Goal: Ask a question

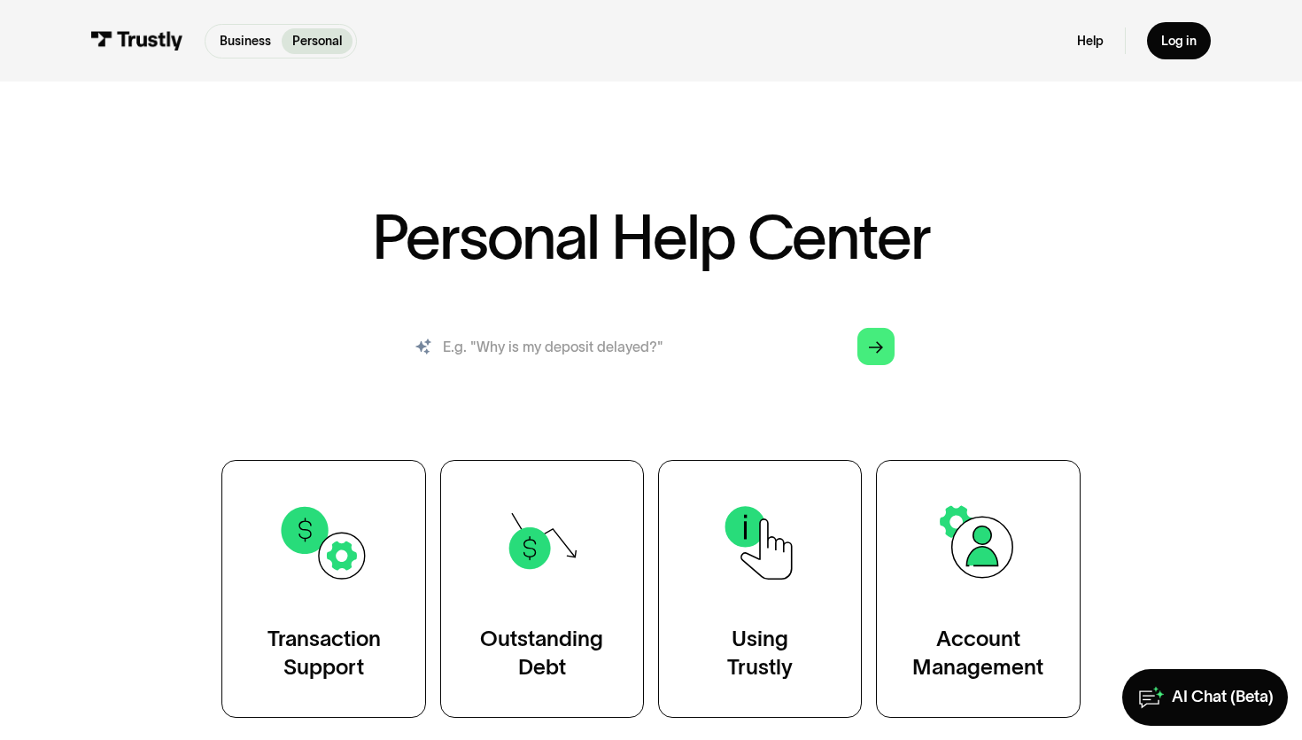
click at [518, 346] on input "search" at bounding box center [650, 346] width 515 height 57
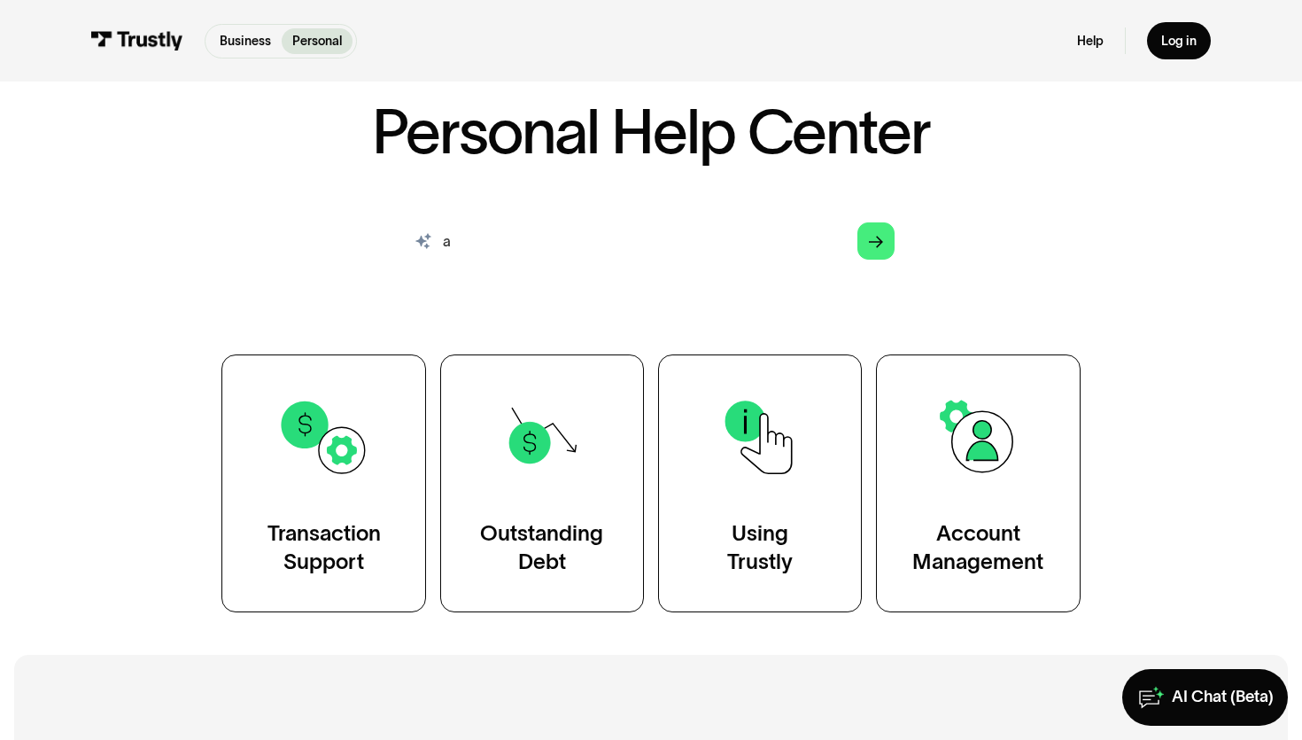
scroll to position [166, 0]
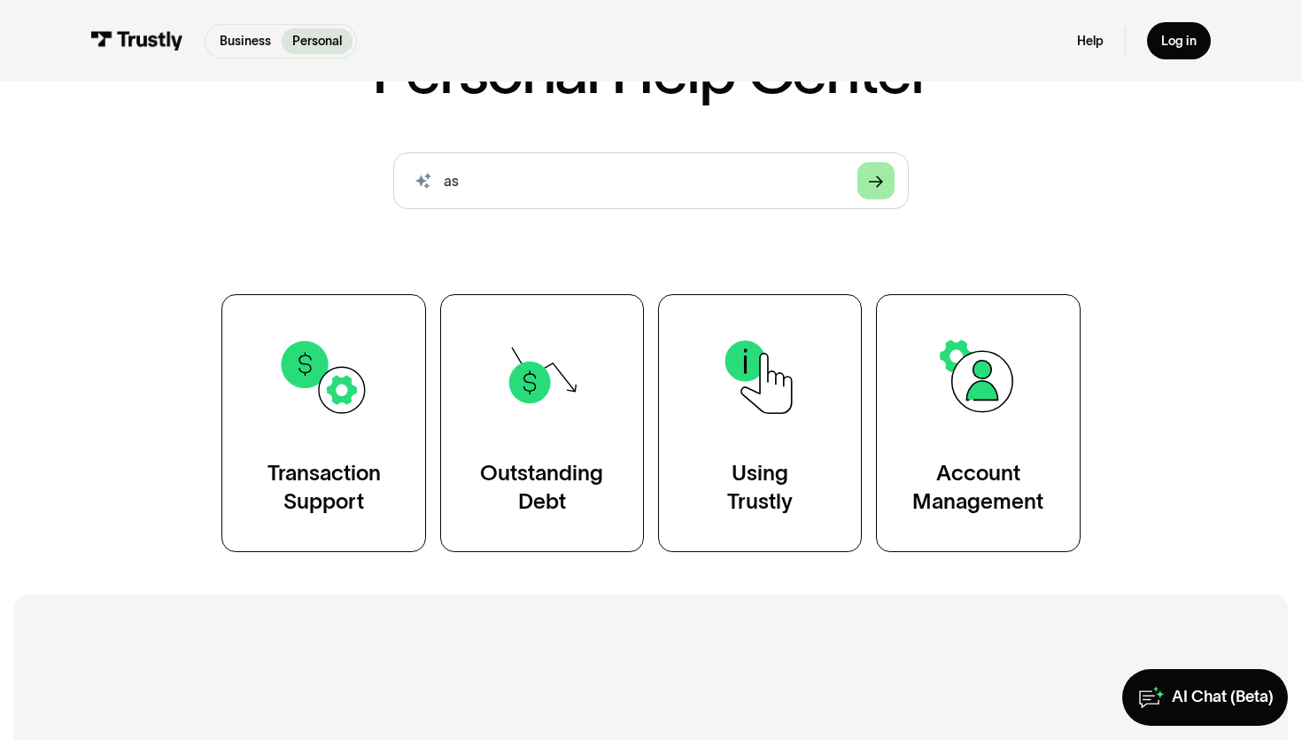
click at [870, 181] on polygon "Search" at bounding box center [876, 181] width 14 height 12
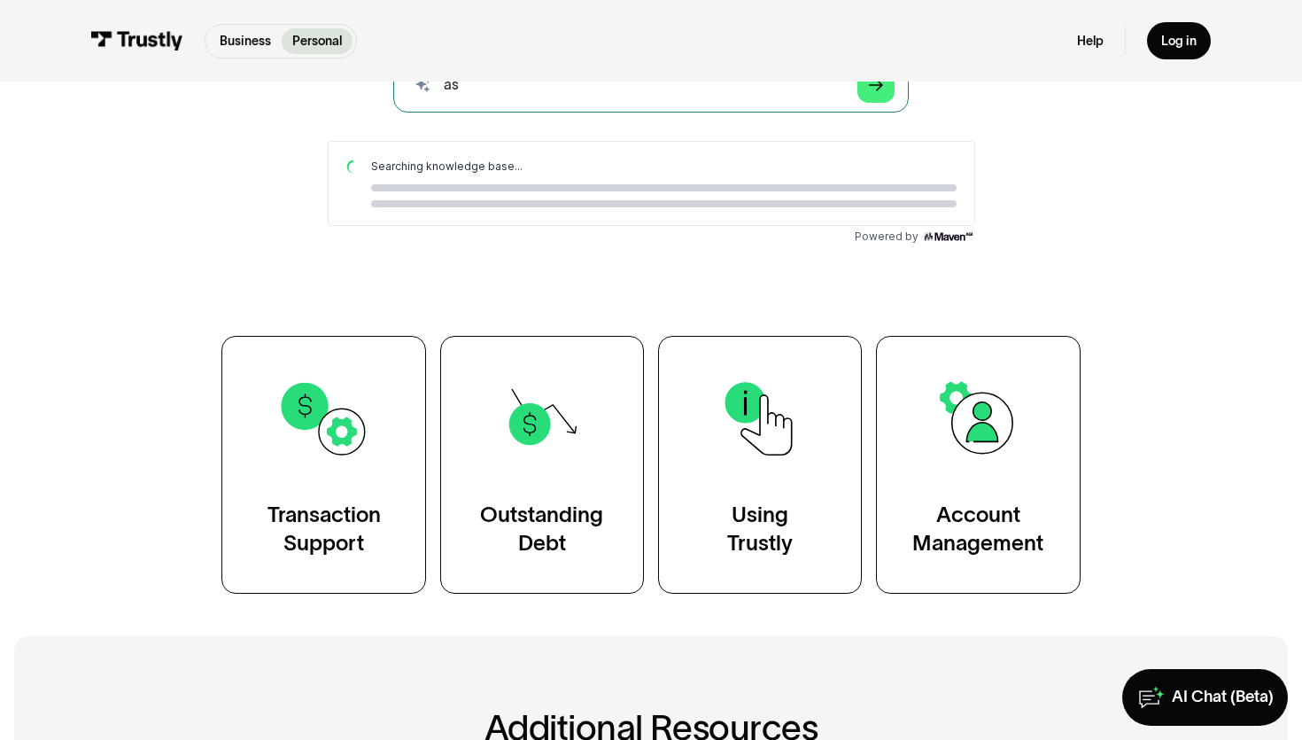
scroll to position [164, 0]
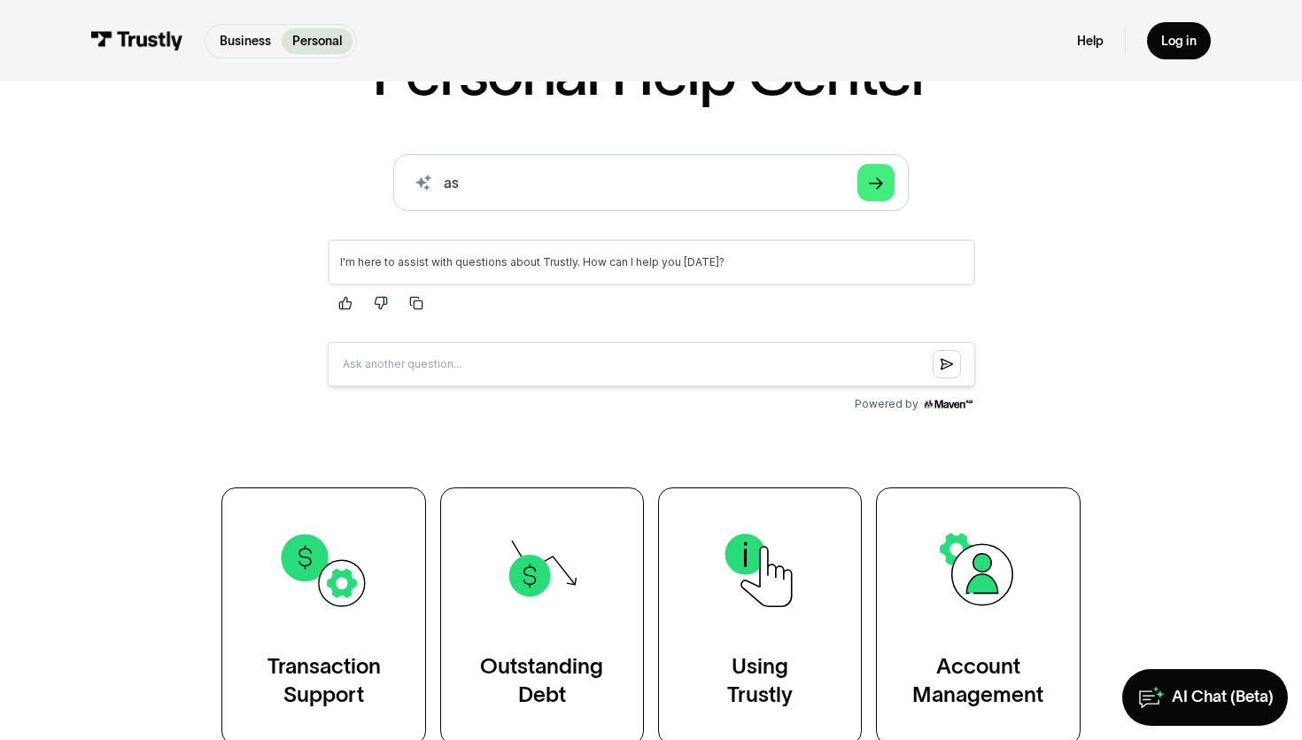
click at [638, 357] on input "Question box" at bounding box center [650, 363] width 647 height 44
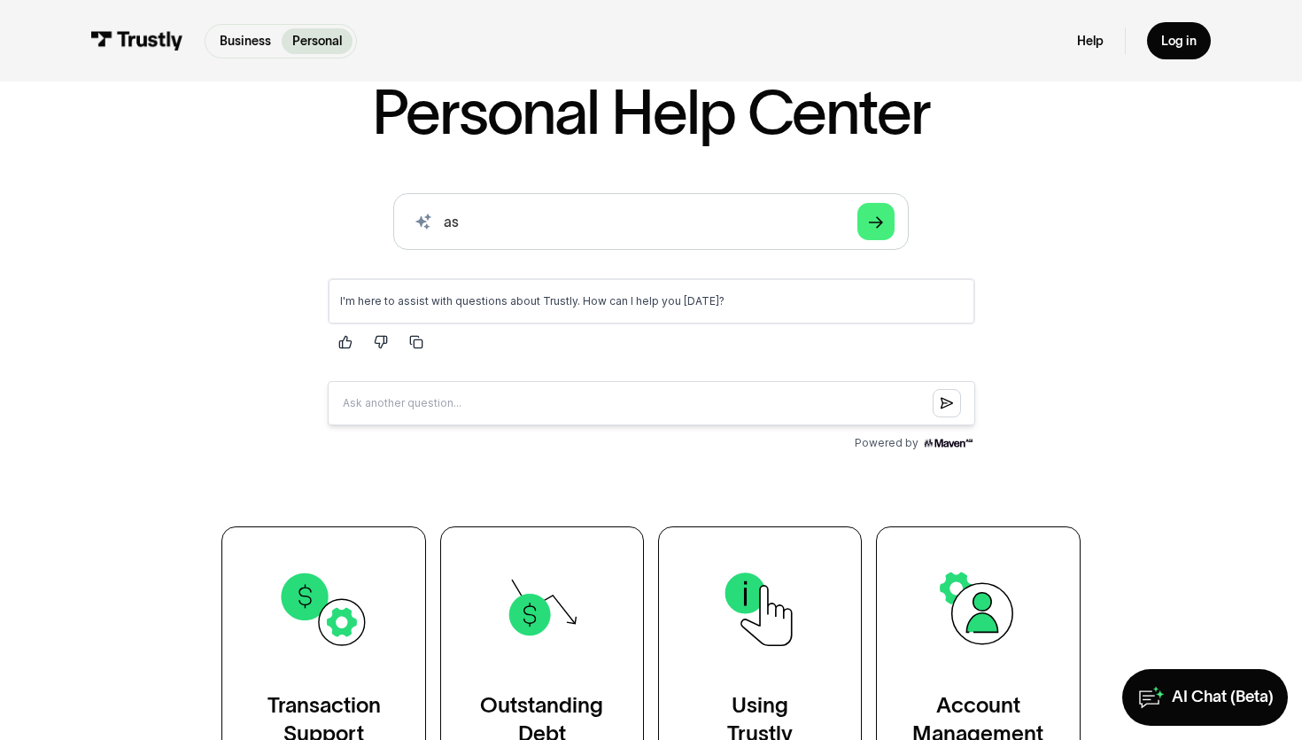
scroll to position [118, 0]
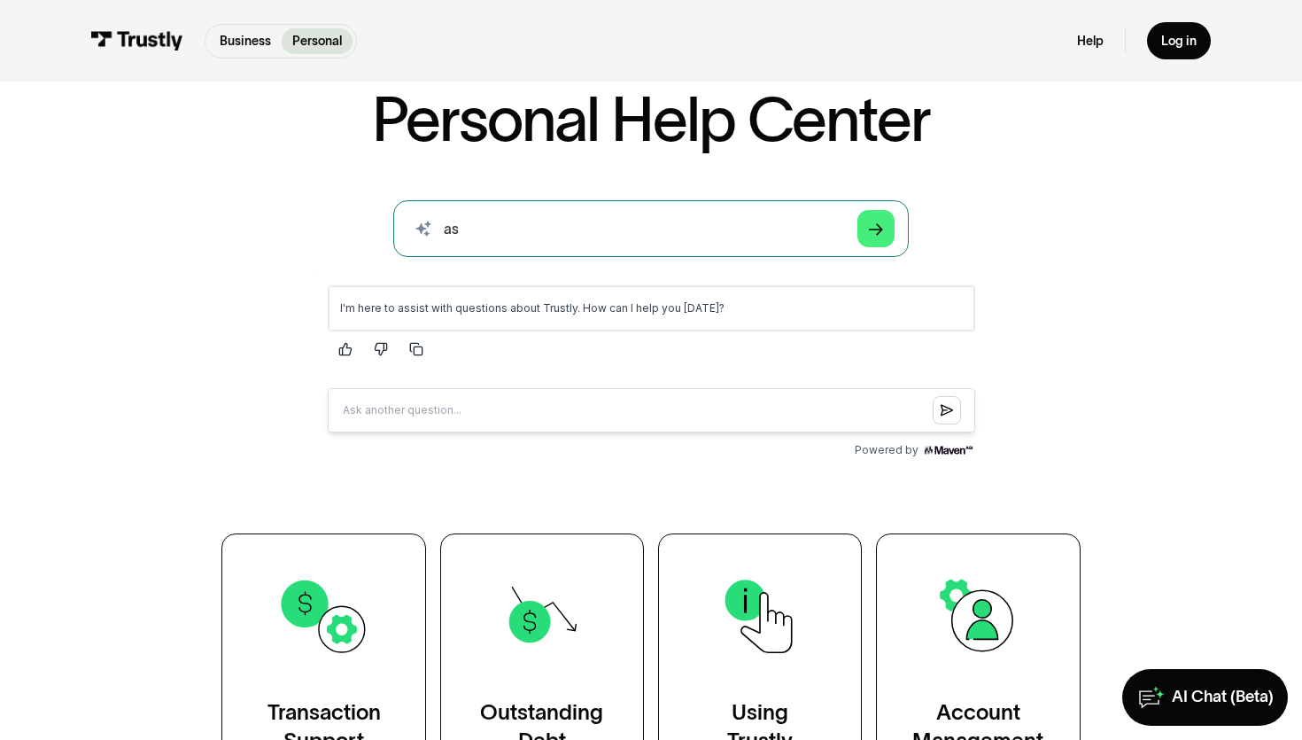
click at [638, 233] on input "as" at bounding box center [650, 228] width 515 height 57
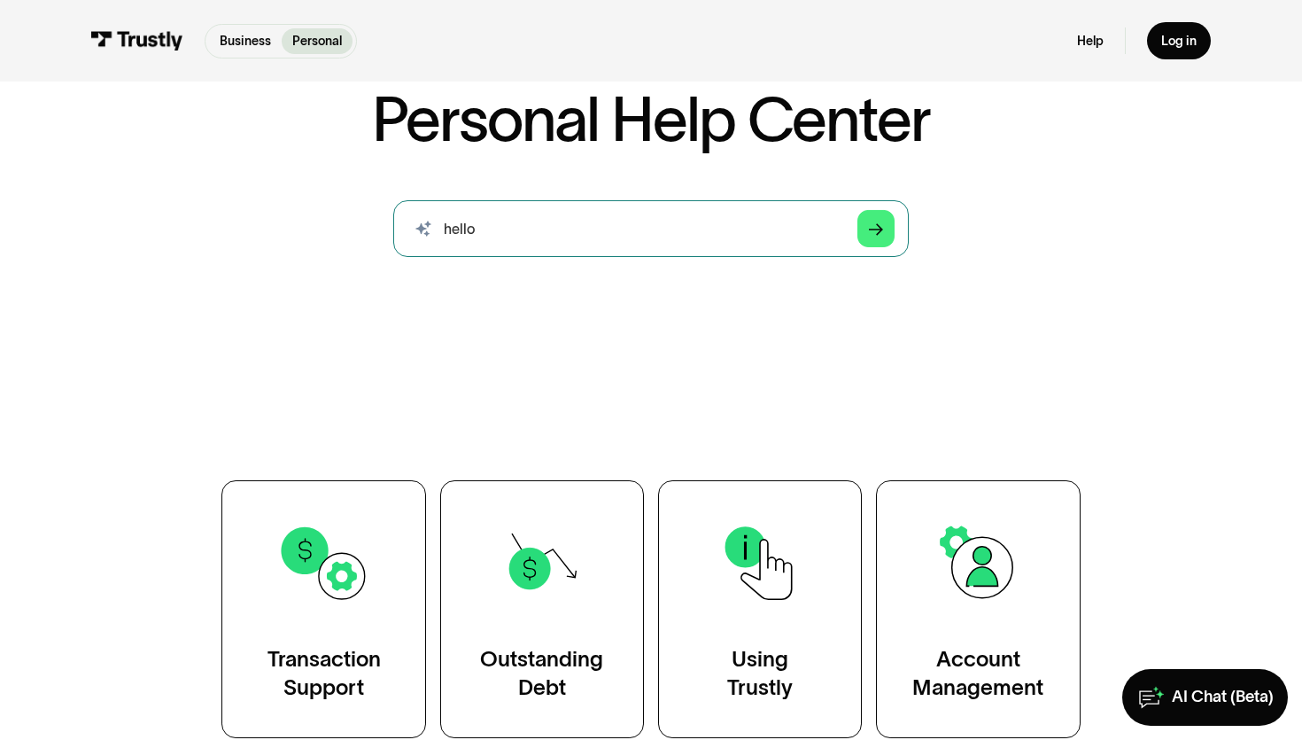
type input "hello"
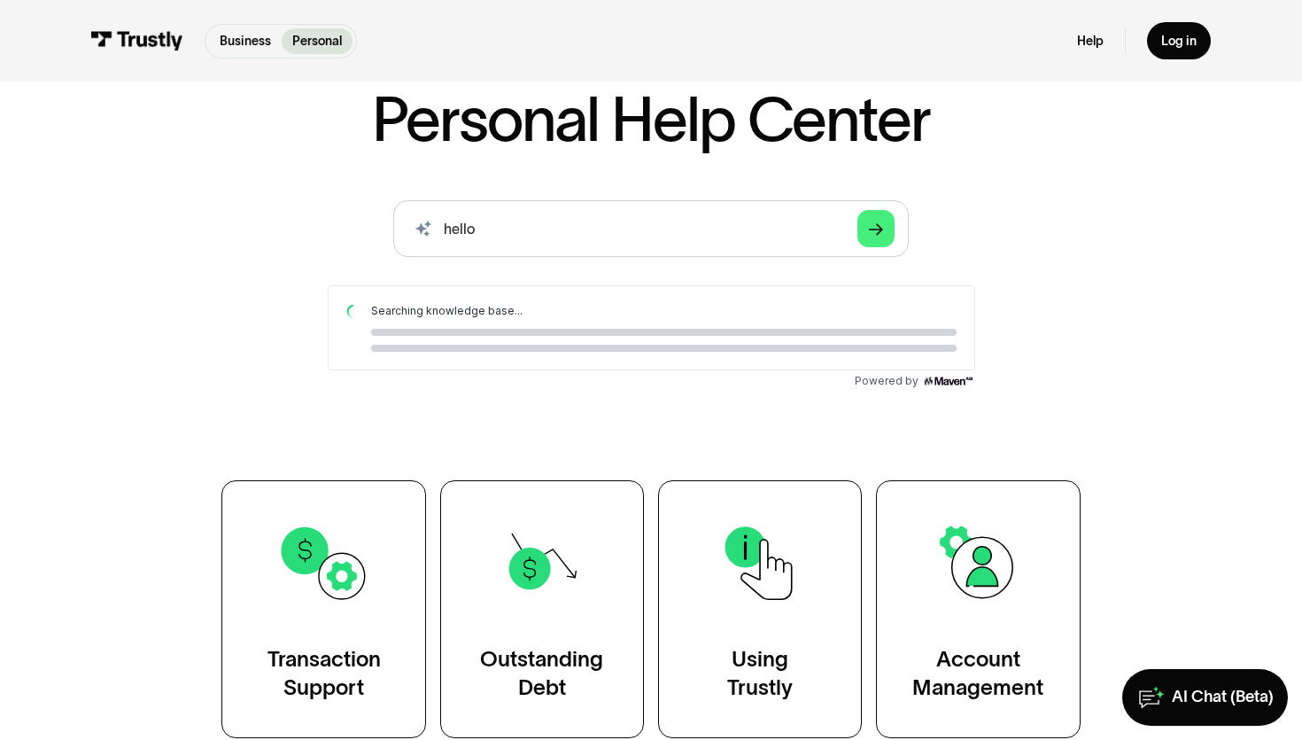
scroll to position [0, 0]
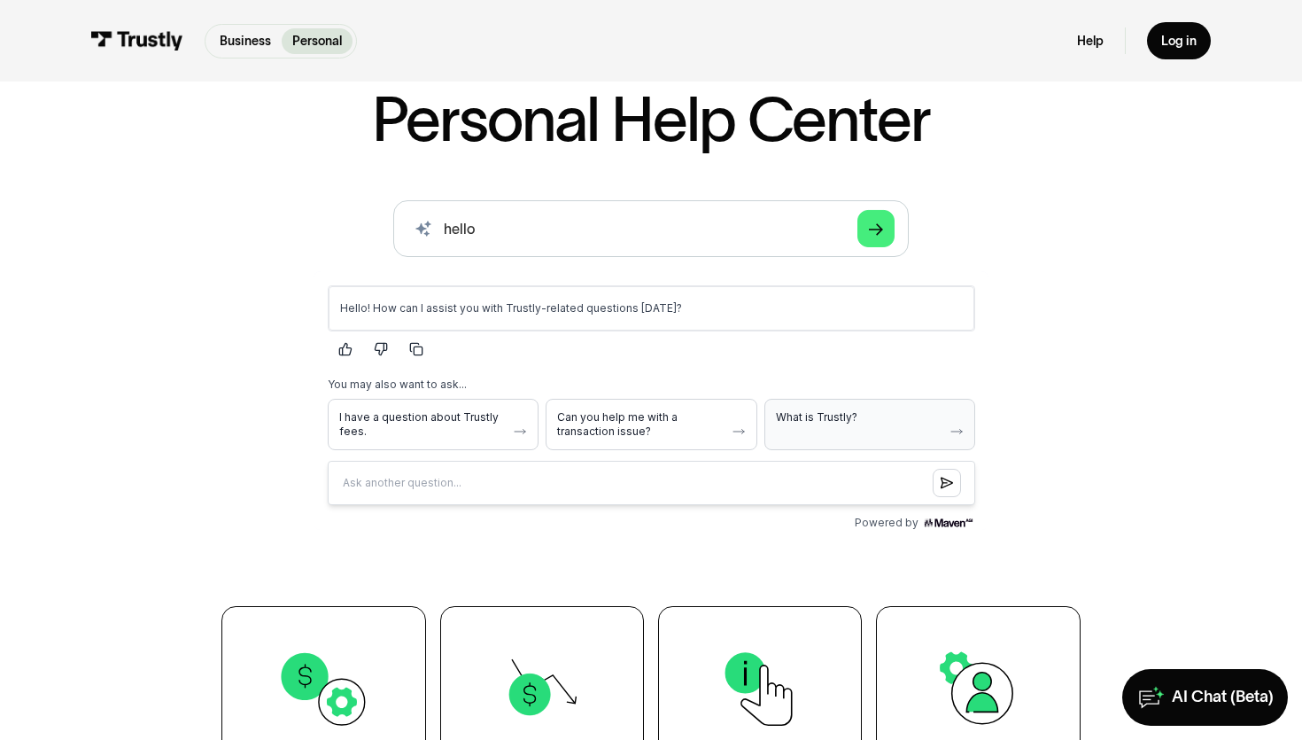
click at [856, 420] on span "What is Trustly?" at bounding box center [858, 416] width 167 height 14
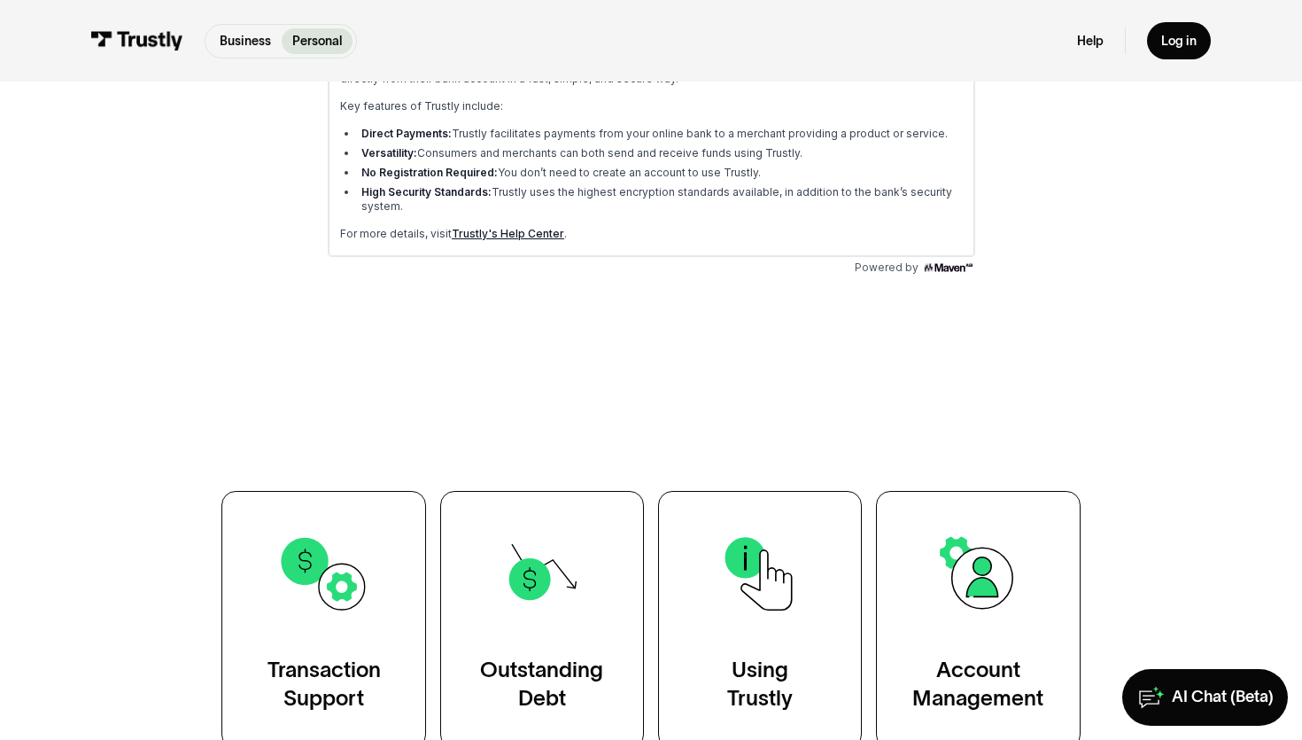
scroll to position [477, 0]
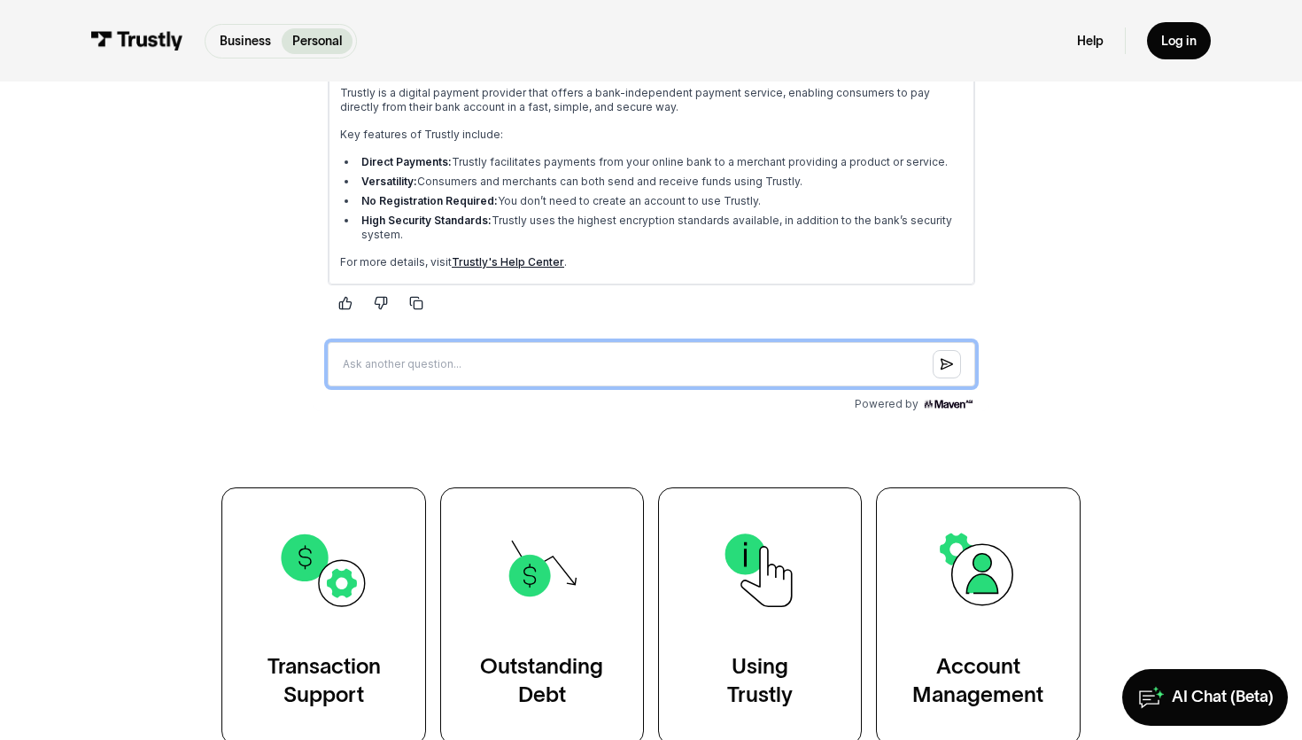
click at [566, 362] on input "Question box" at bounding box center [650, 364] width 647 height 44
type input "Hellp"
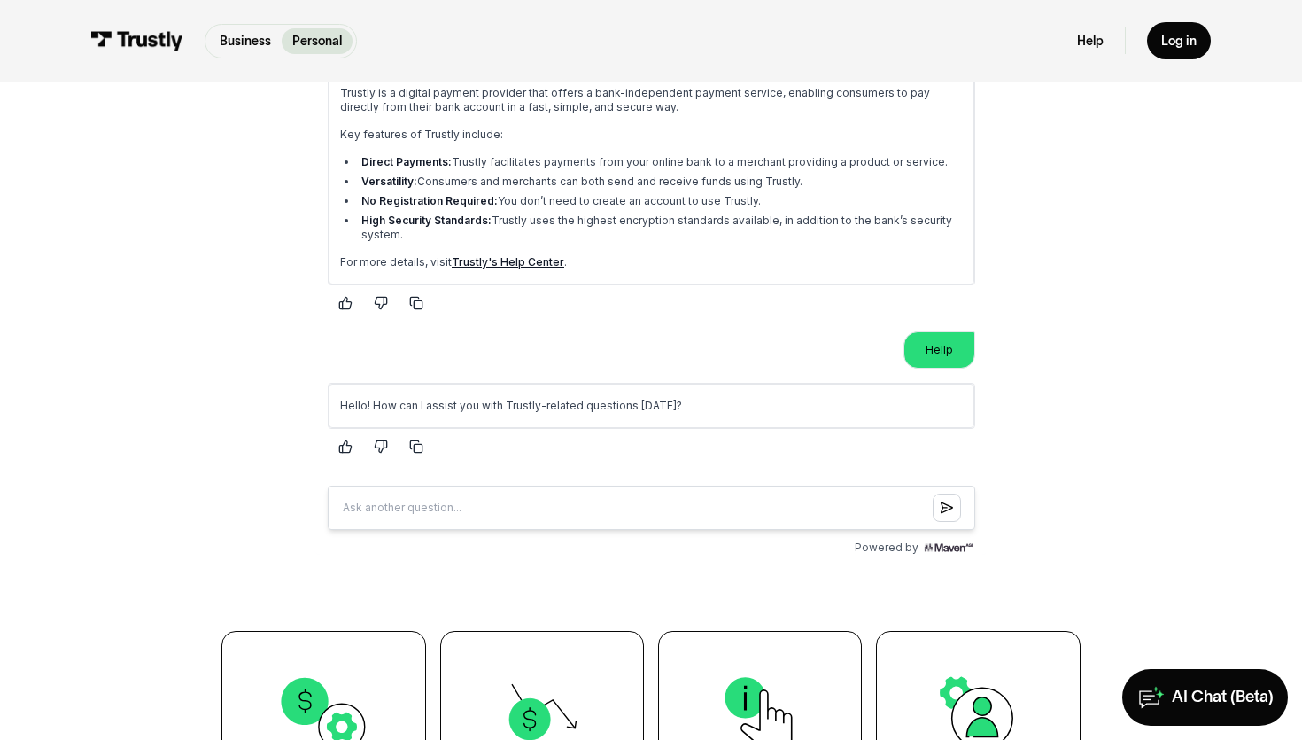
click at [944, 547] on img at bounding box center [947, 547] width 53 height 14
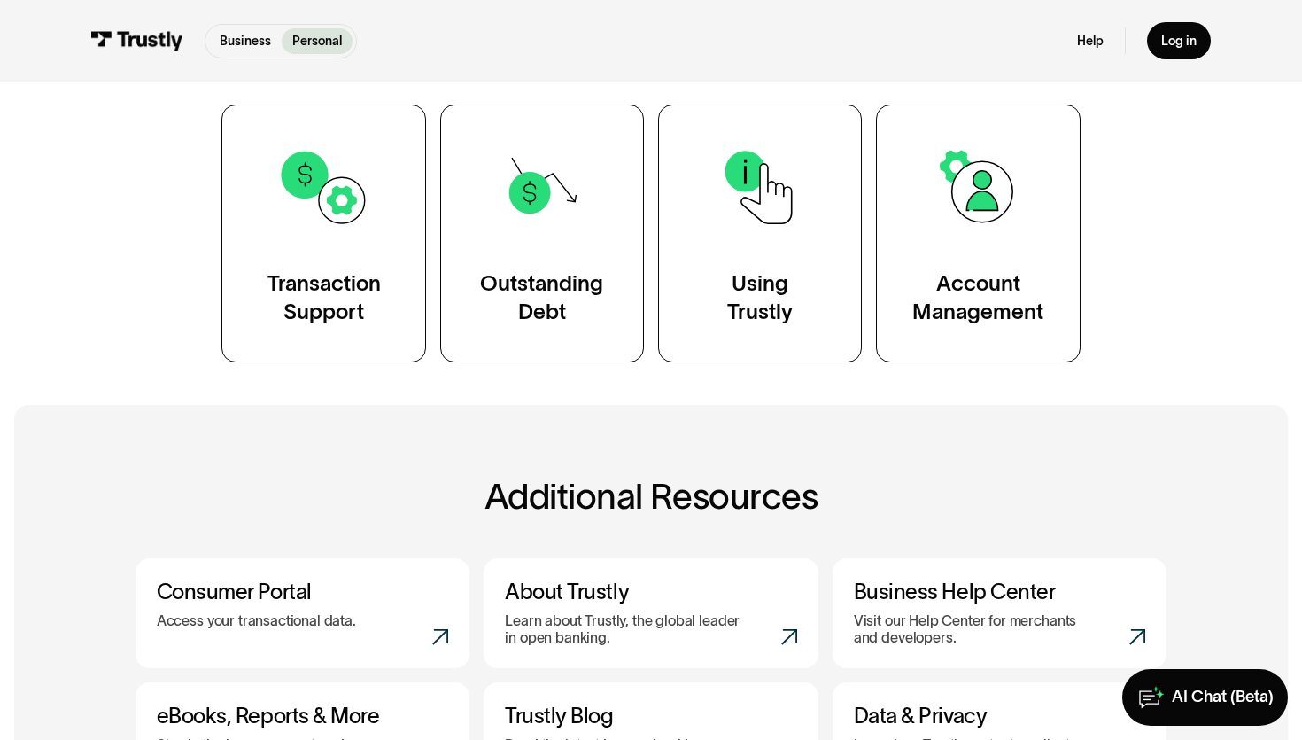
scroll to position [1051, 0]
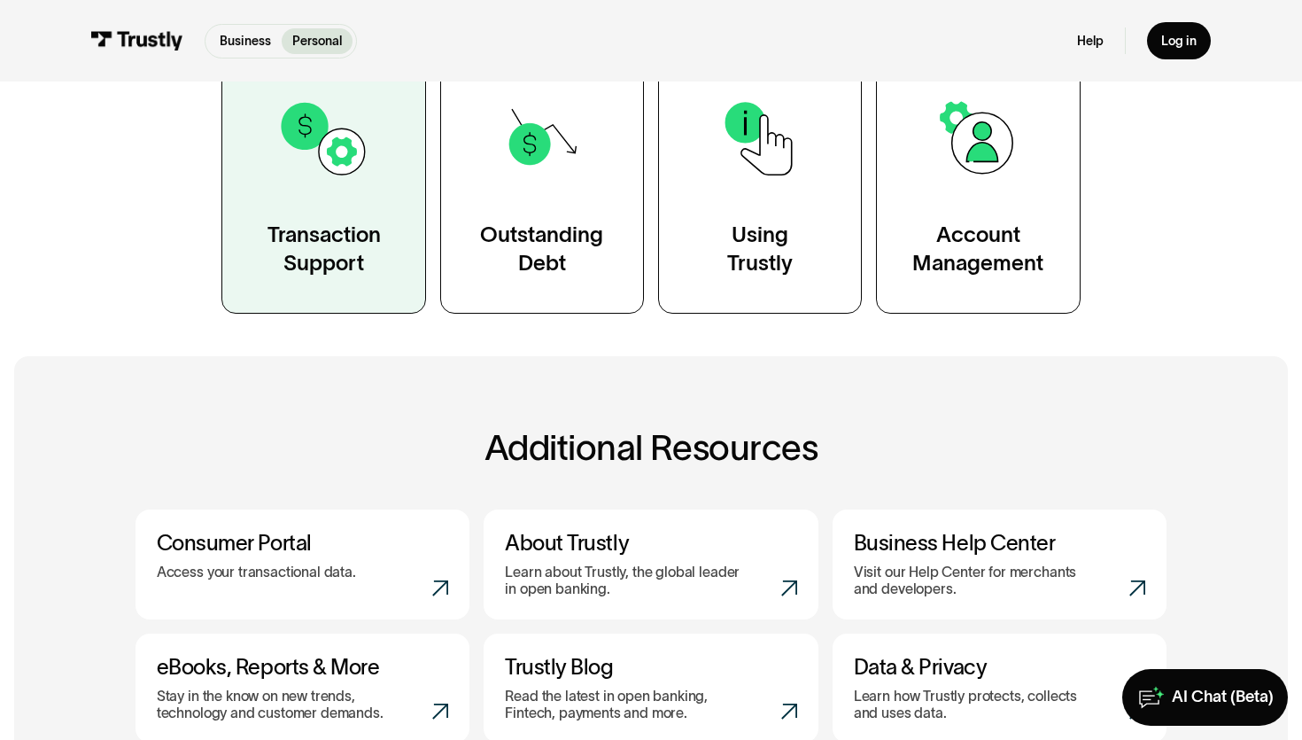
click at [271, 239] on div "Transaction Support" at bounding box center [323, 249] width 113 height 57
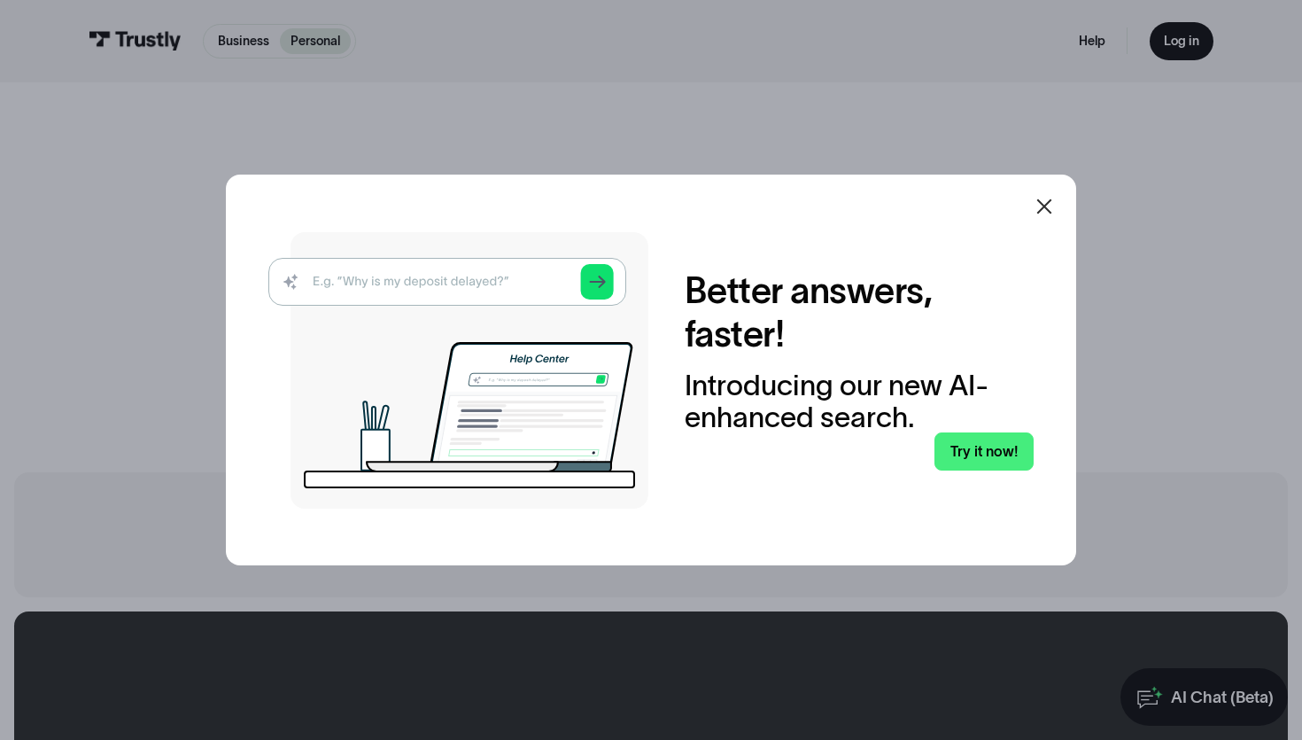
click at [97, 350] on div at bounding box center [651, 370] width 1302 height 740
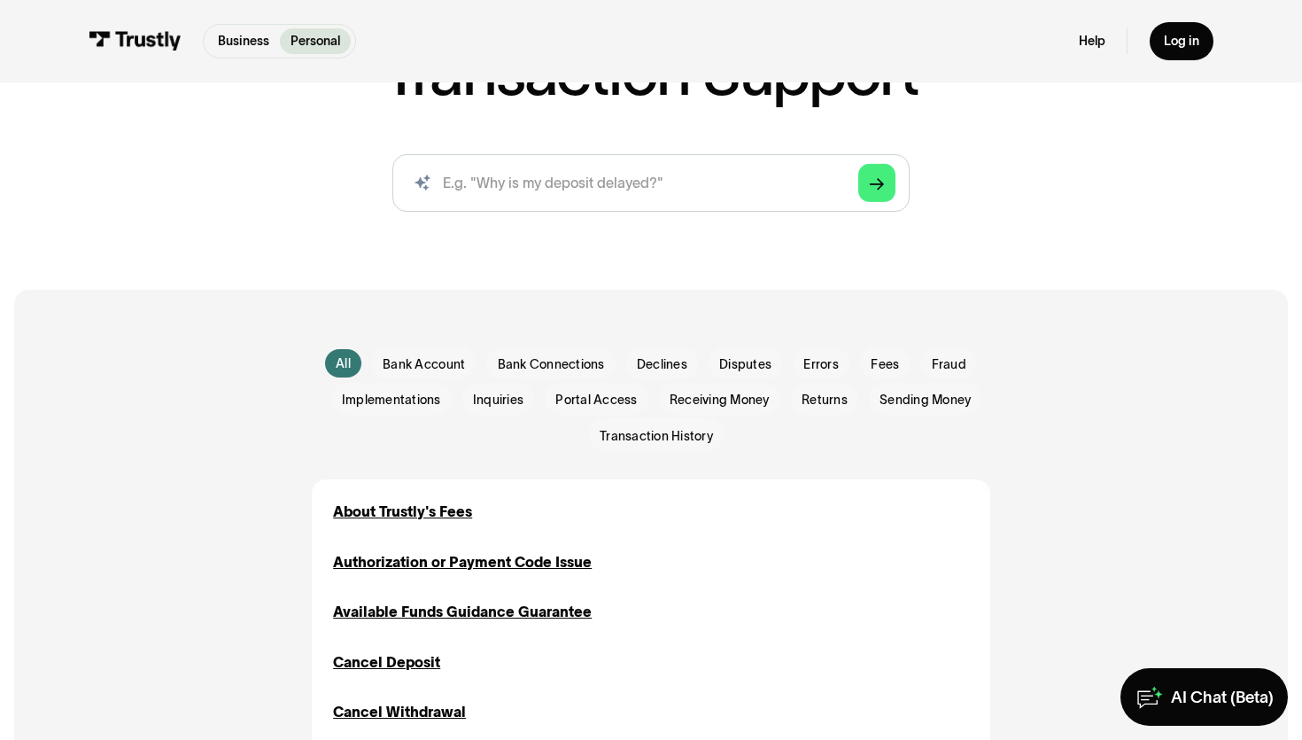
scroll to position [131, 0]
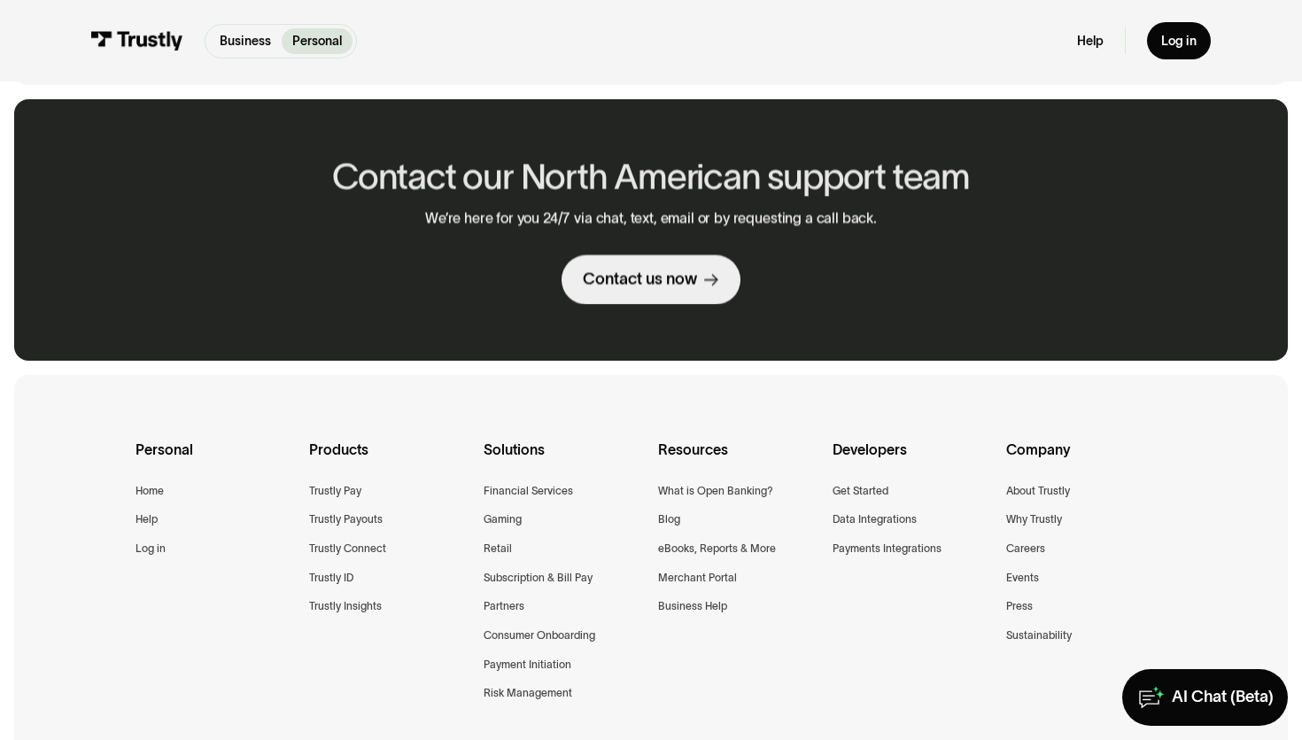
scroll to position [725, 0]
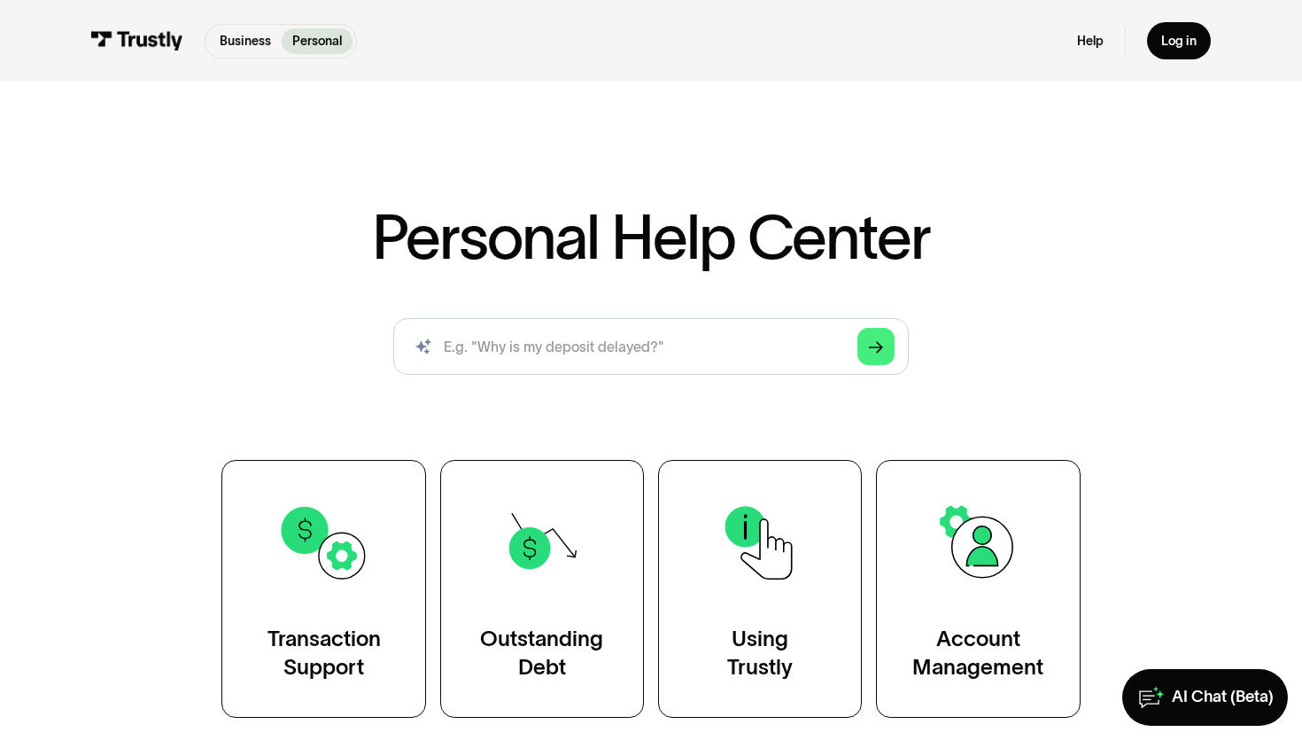
click at [178, 312] on div "Personal Help Center AI-powered search ( 1 / 4 ) Type your question and our sma…" at bounding box center [652, 461] width 1032 height 512
click at [1240, 685] on link "AI Chat (Beta)" at bounding box center [1205, 697] width 166 height 57
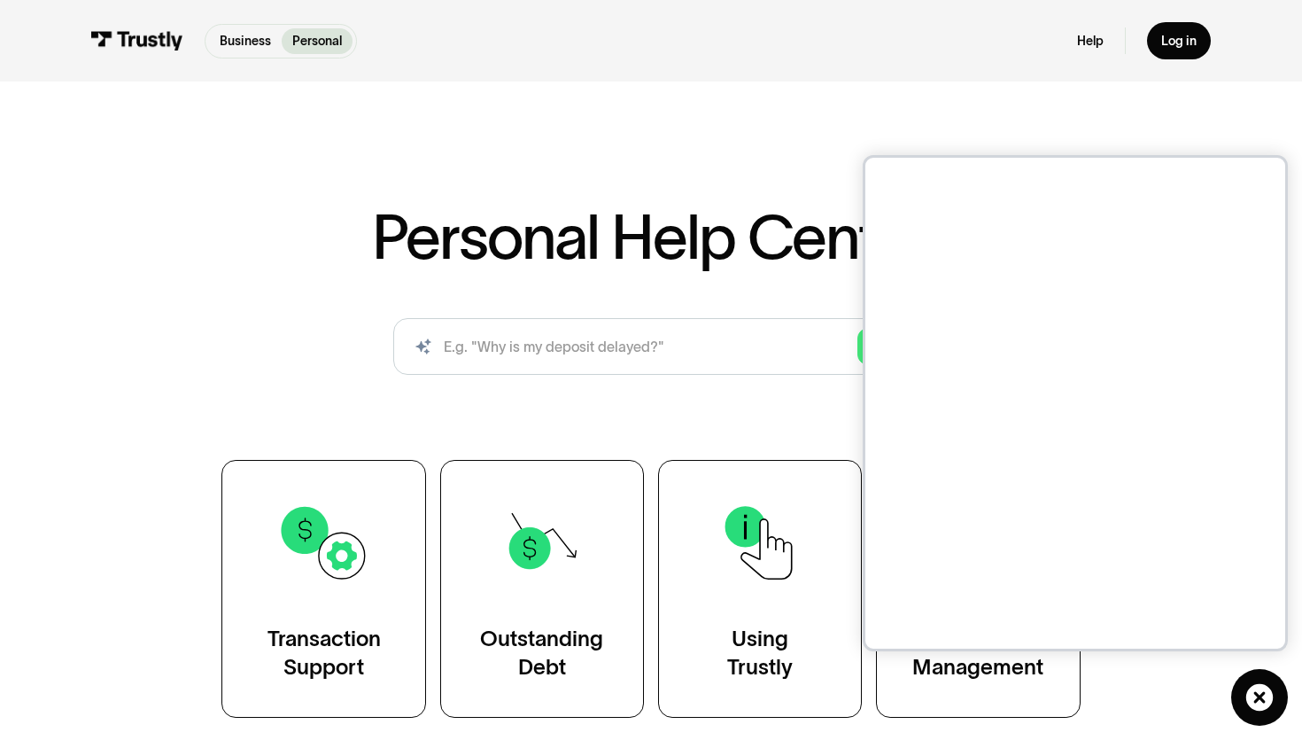
click at [546, 398] on div "Personal Help Center AI-powered search ( 1 / 4 ) Type your question and our sma…" at bounding box center [652, 461] width 1032 height 512
click at [1259, 675] on link "AI Chat (Beta)" at bounding box center [1259, 697] width 57 height 57
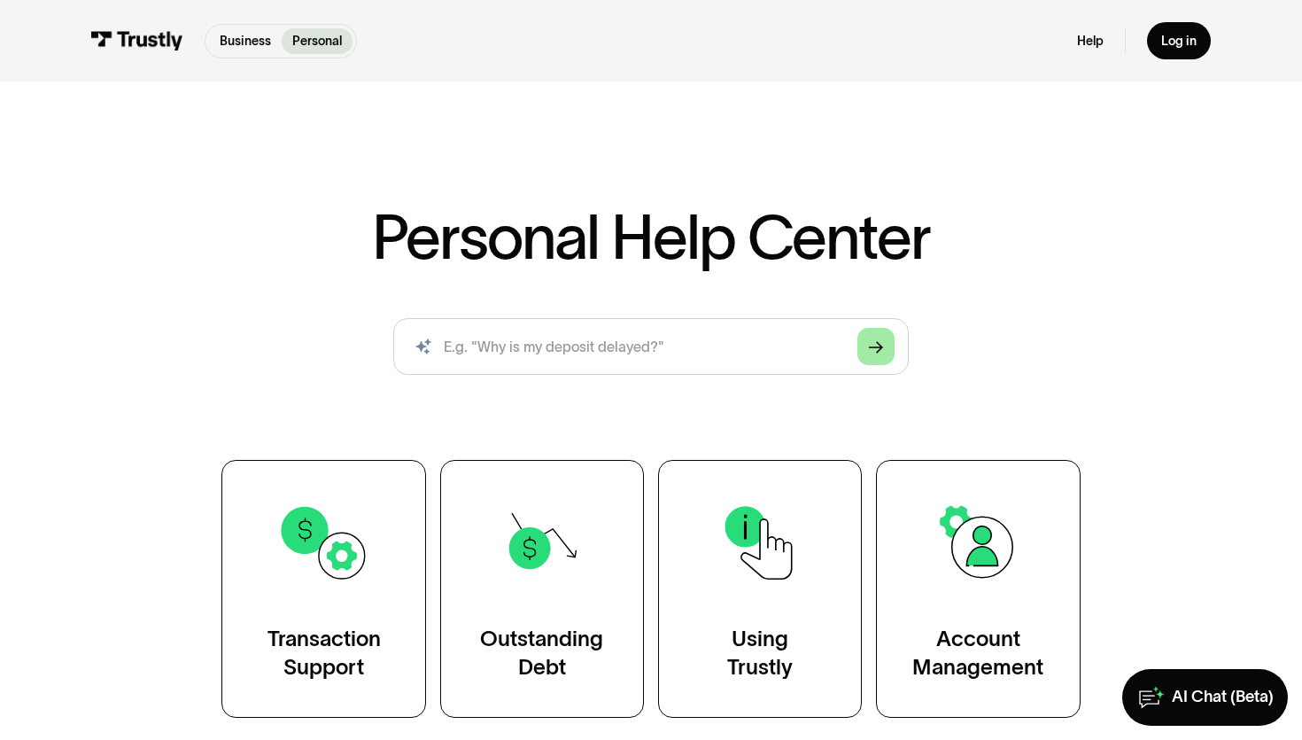
click at [887, 362] on link "Arrow Right" at bounding box center [875, 346] width 37 height 37
click at [718, 353] on input "search" at bounding box center [650, 346] width 515 height 57
type input "asd"
click at [880, 360] on link "Arrow Right" at bounding box center [875, 346] width 37 height 37
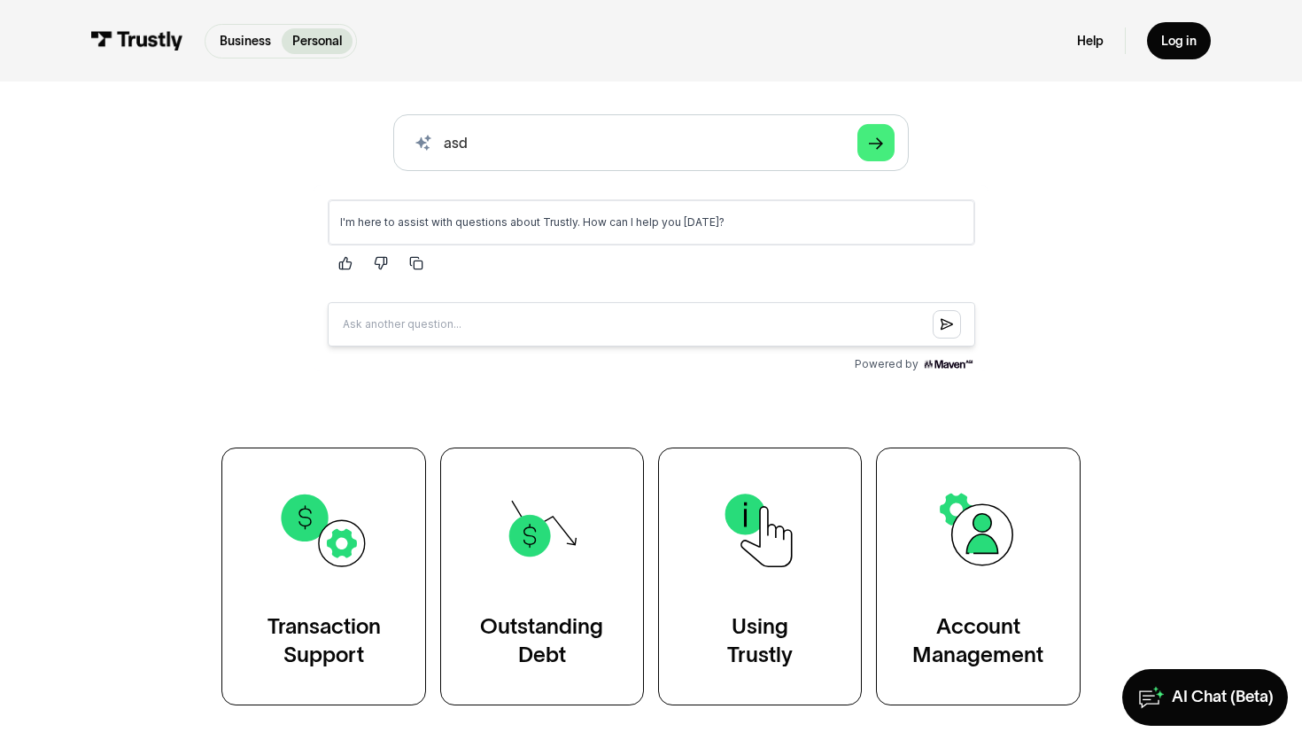
click at [666, 327] on input "Question box" at bounding box center [650, 323] width 647 height 44
type input "heloo"
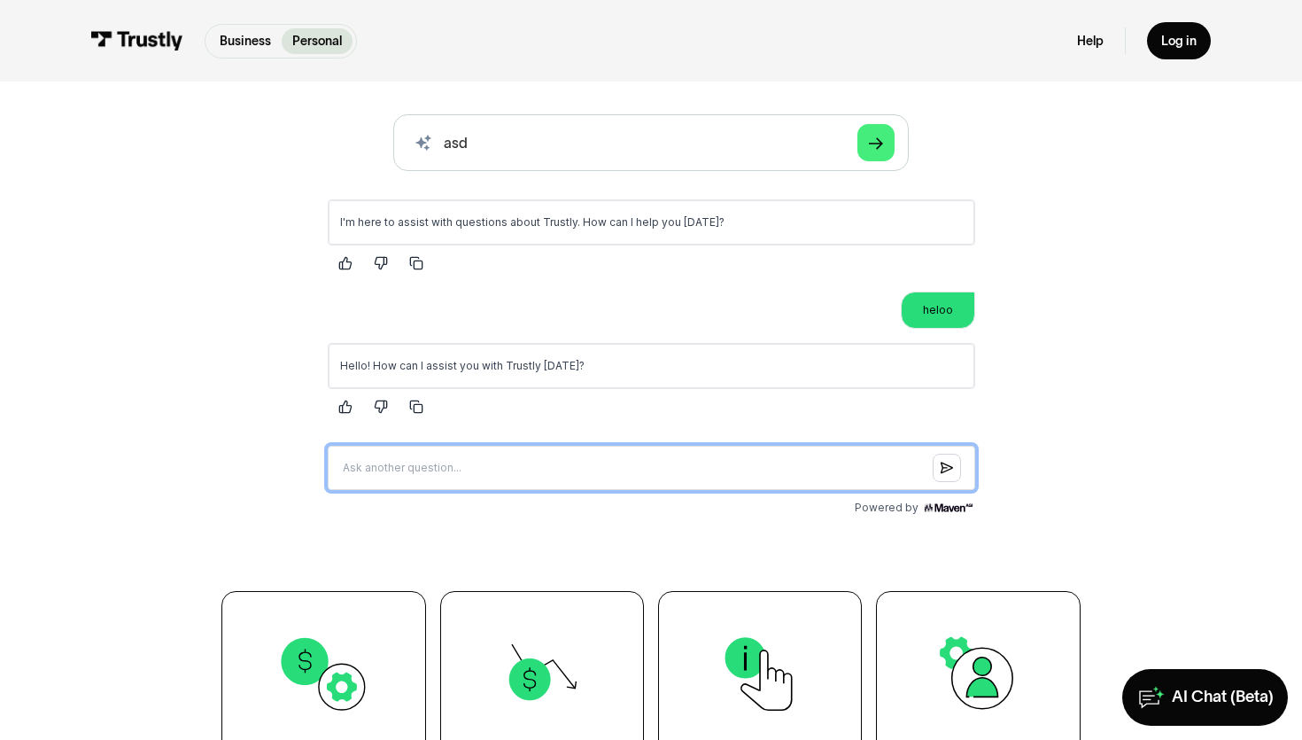
click at [628, 461] on input "Question box" at bounding box center [650, 467] width 647 height 44
type input "kako si?"
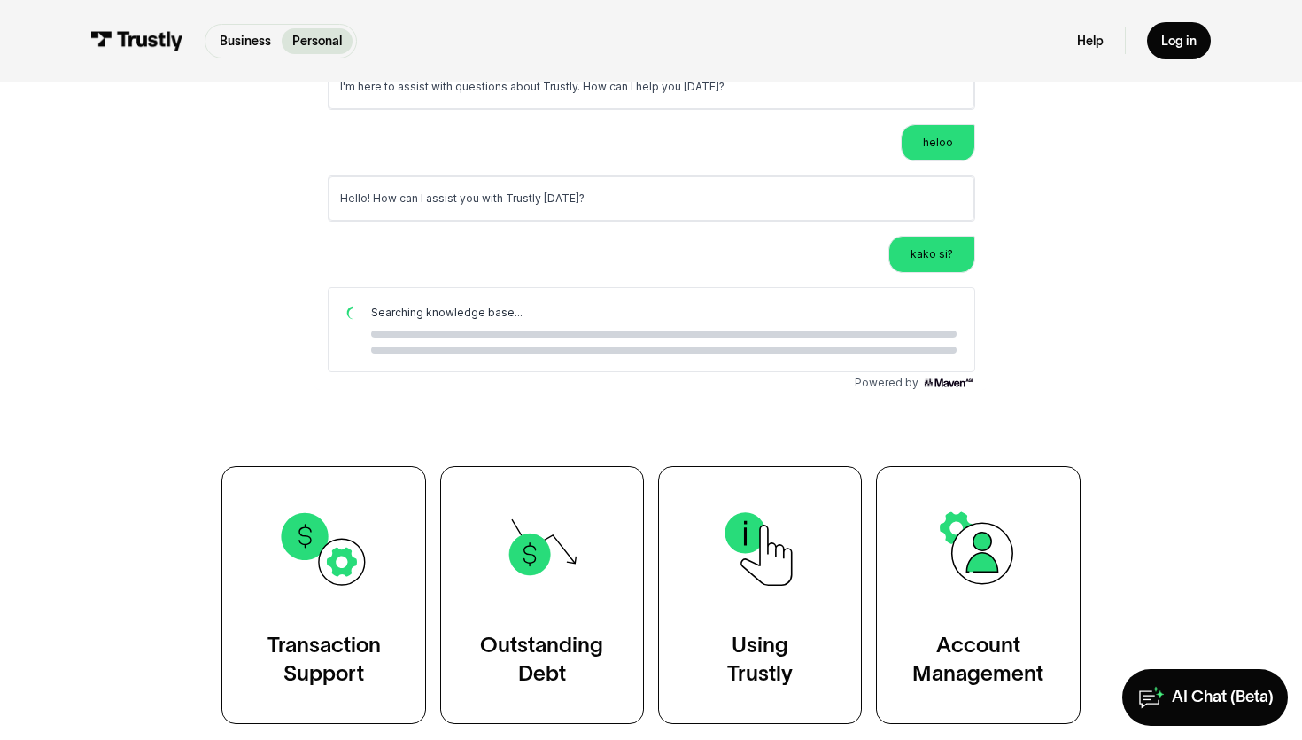
scroll to position [340, 0]
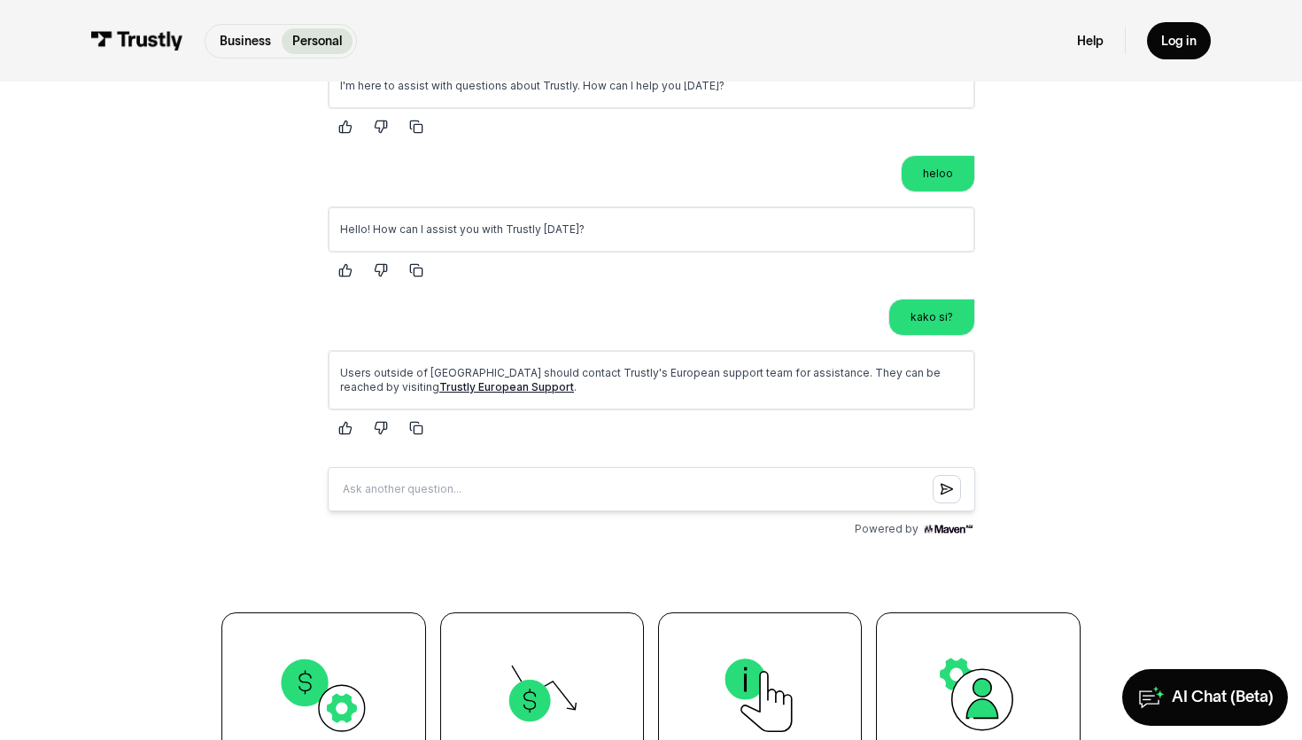
click at [438, 386] on link "Trustly European Support" at bounding box center [505, 385] width 135 height 13
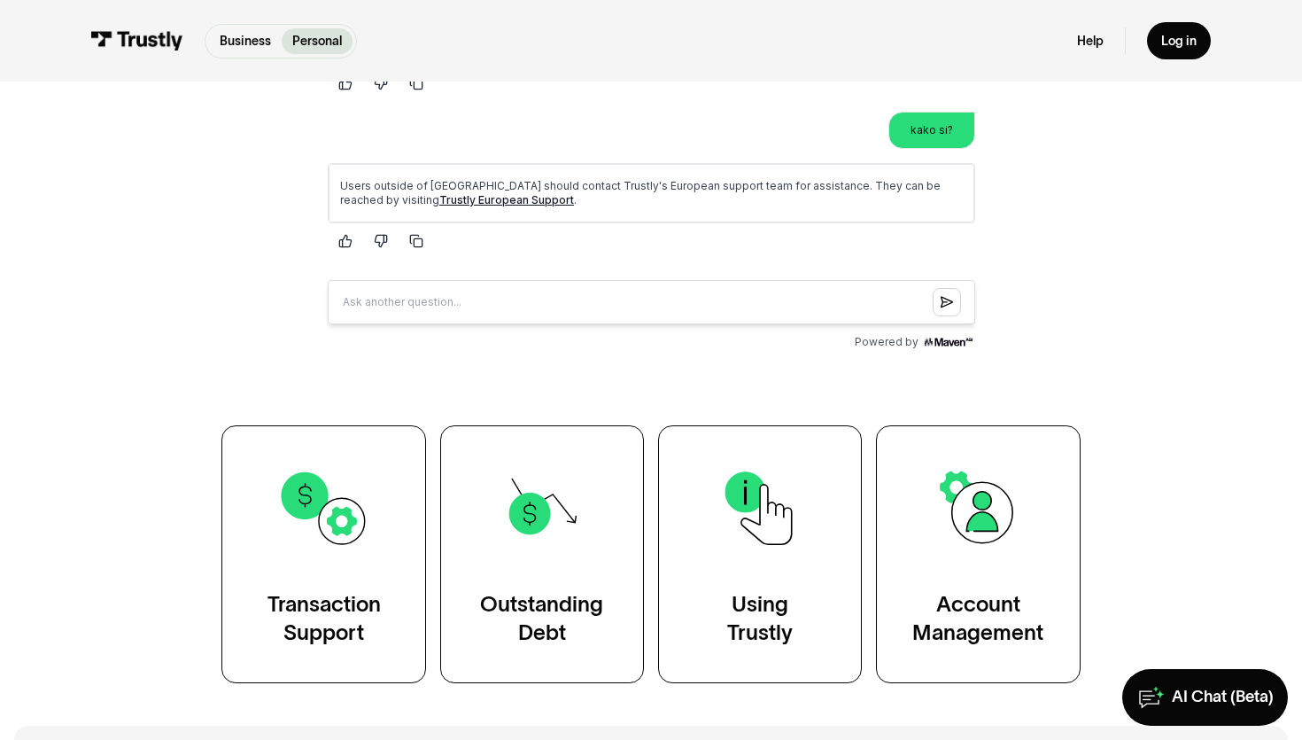
scroll to position [332, 0]
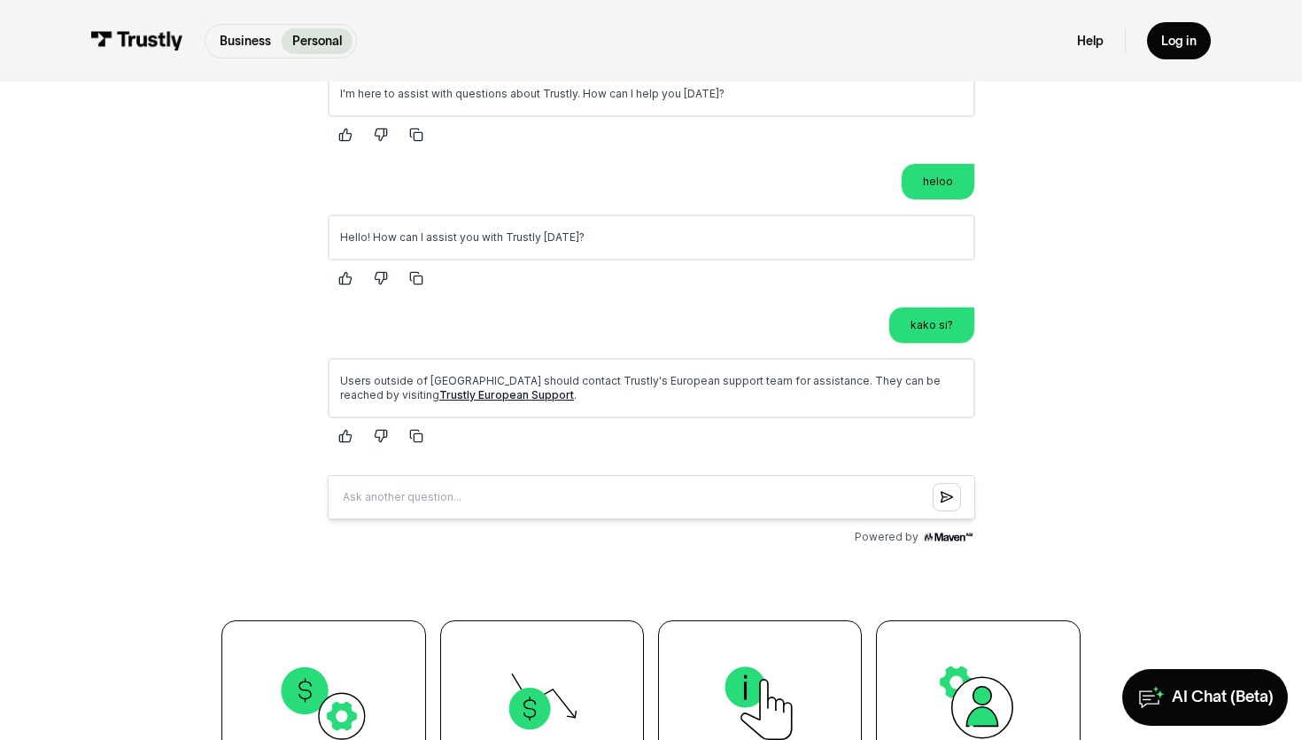
click at [698, 288] on div at bounding box center [650, 277] width 647 height 28
